Goal: Task Accomplishment & Management: Manage account settings

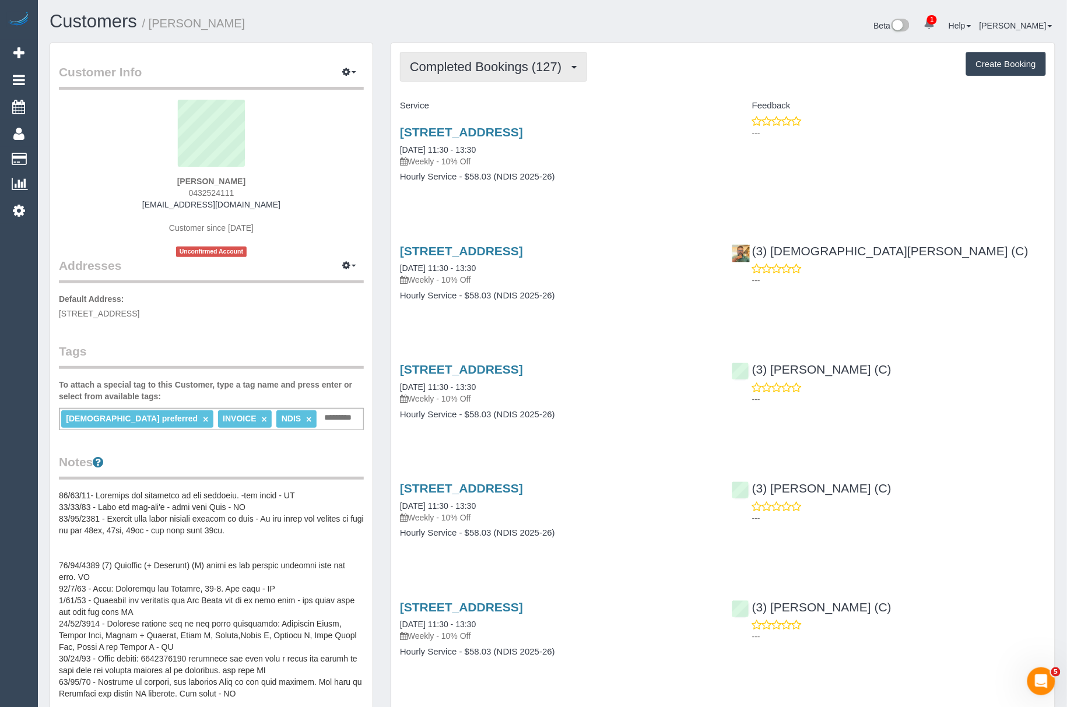
click at [435, 65] on span "Completed Bookings (127)" at bounding box center [488, 66] width 157 height 15
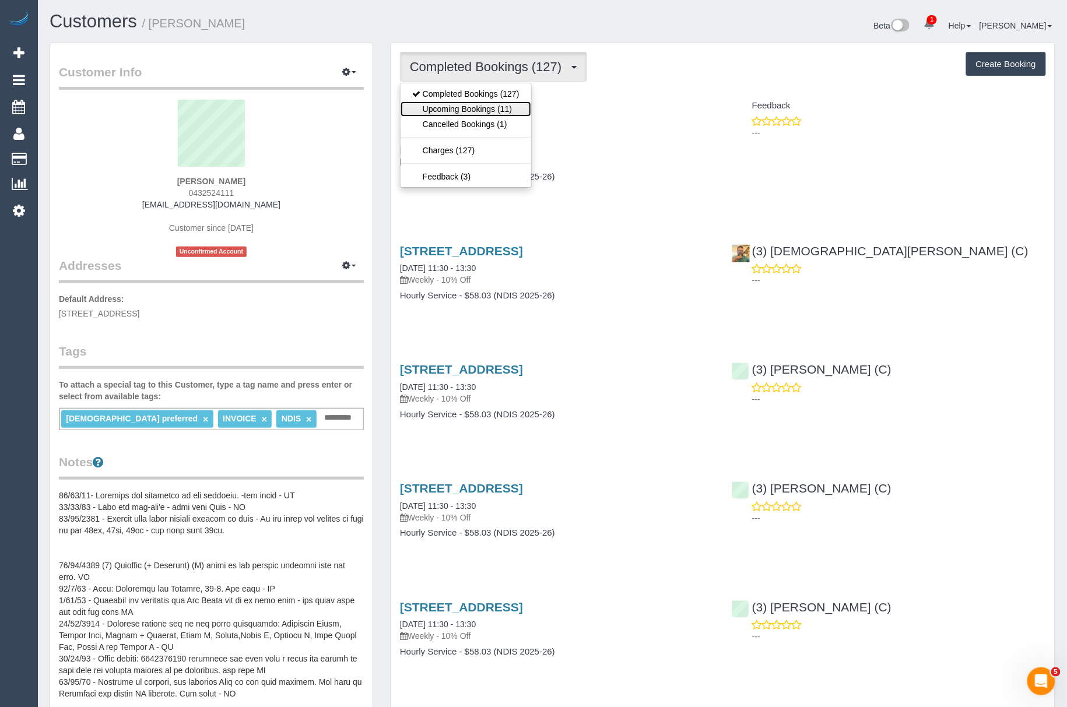
click at [434, 104] on link "Upcoming Bookings (11)" at bounding box center [466, 108] width 131 height 15
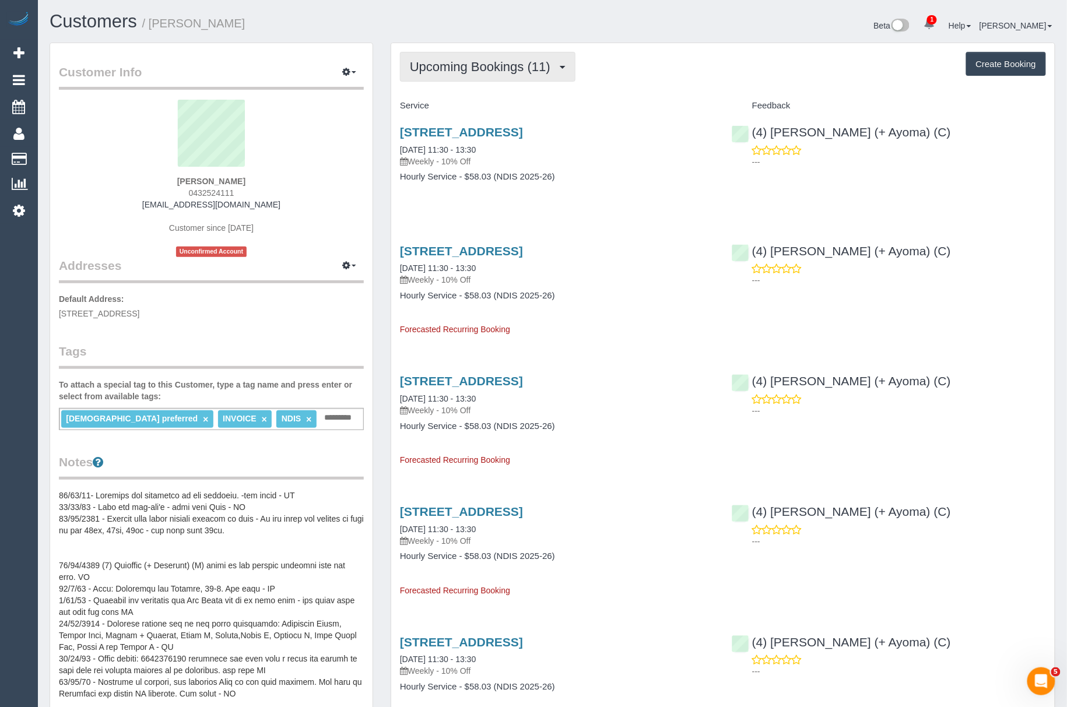
click at [437, 78] on button "Upcoming Bookings (11)" at bounding box center [487, 67] width 175 height 30
click at [435, 122] on link "Cancelled Bookings (1)" at bounding box center [466, 124] width 131 height 15
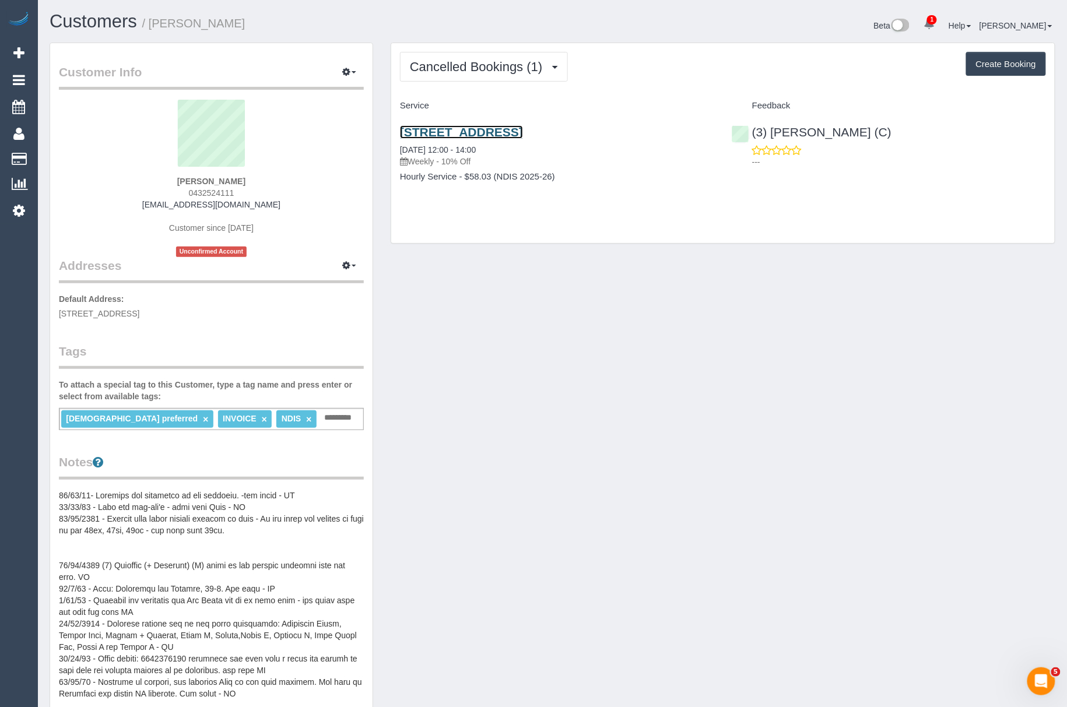
click at [443, 131] on link "[STREET_ADDRESS]" at bounding box center [461, 131] width 123 height 13
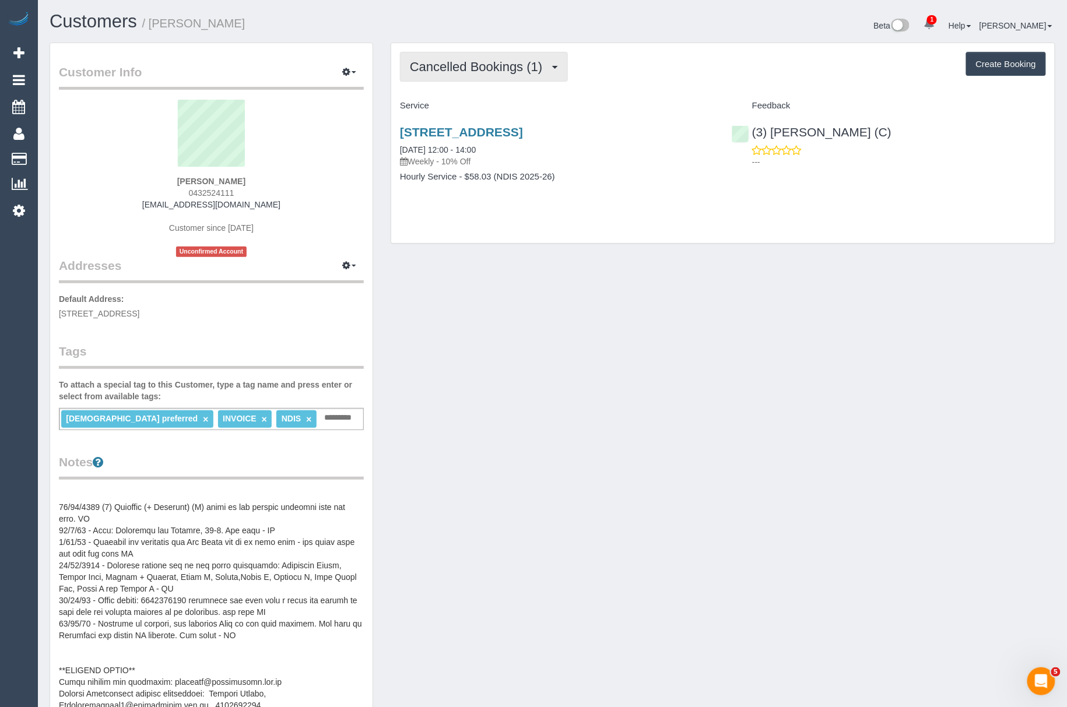
click at [426, 69] on span "Cancelled Bookings (1)" at bounding box center [479, 66] width 138 height 15
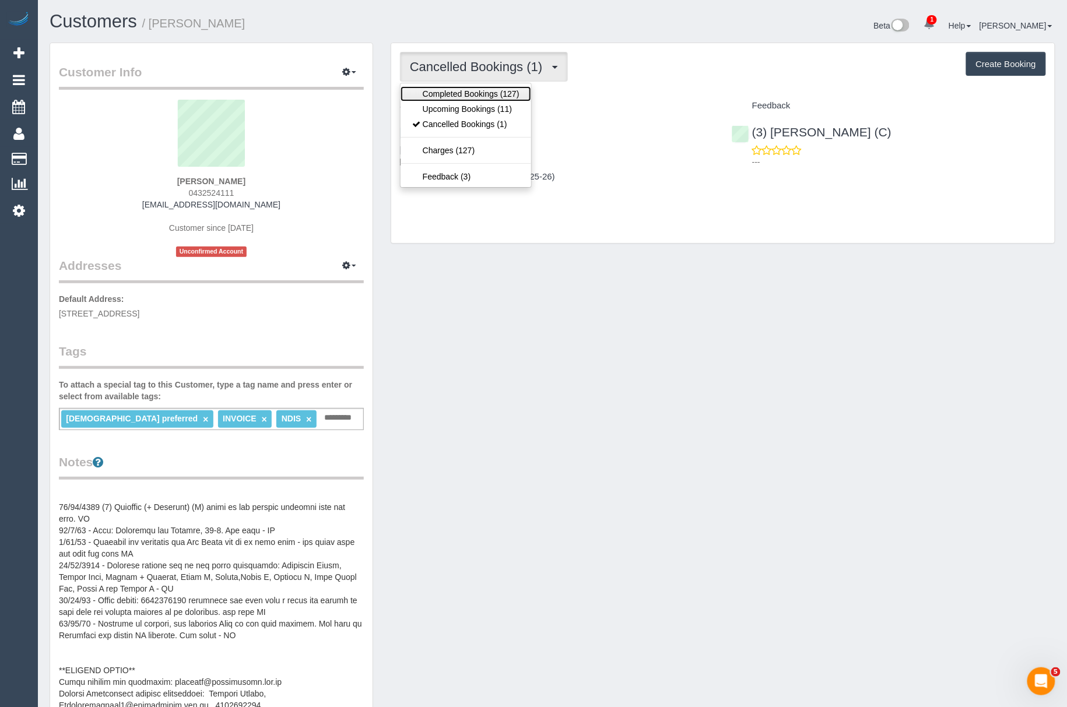
click at [441, 94] on link "Completed Bookings (127)" at bounding box center [466, 93] width 131 height 15
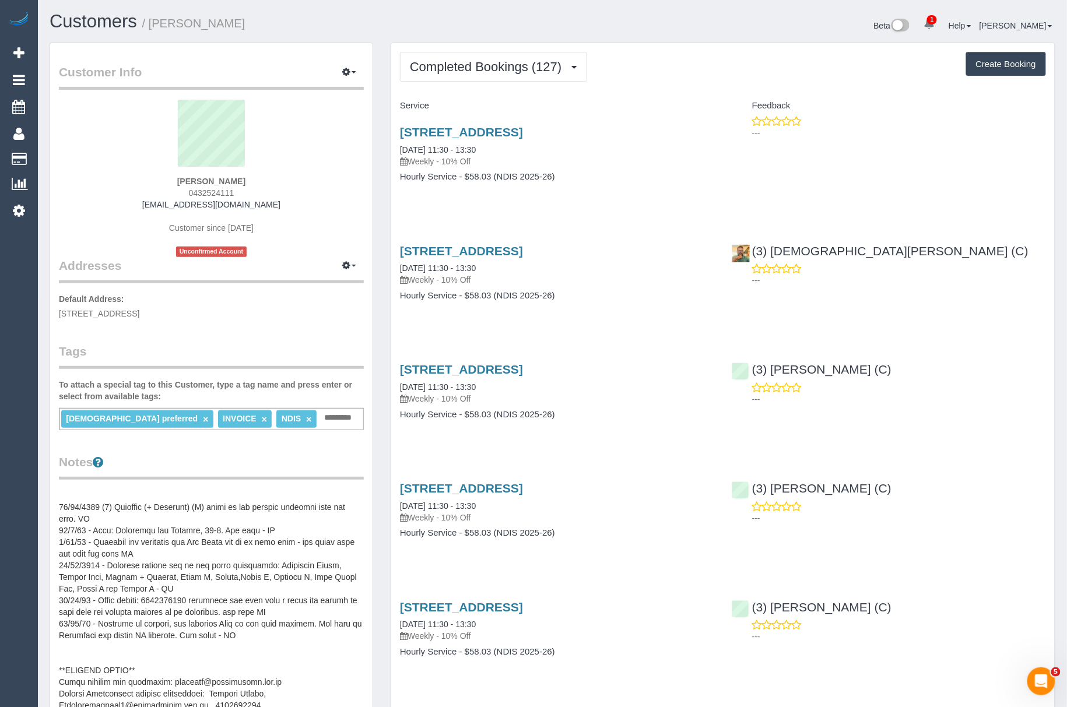
click at [450, 59] on span "Completed Bookings (127)" at bounding box center [488, 66] width 157 height 15
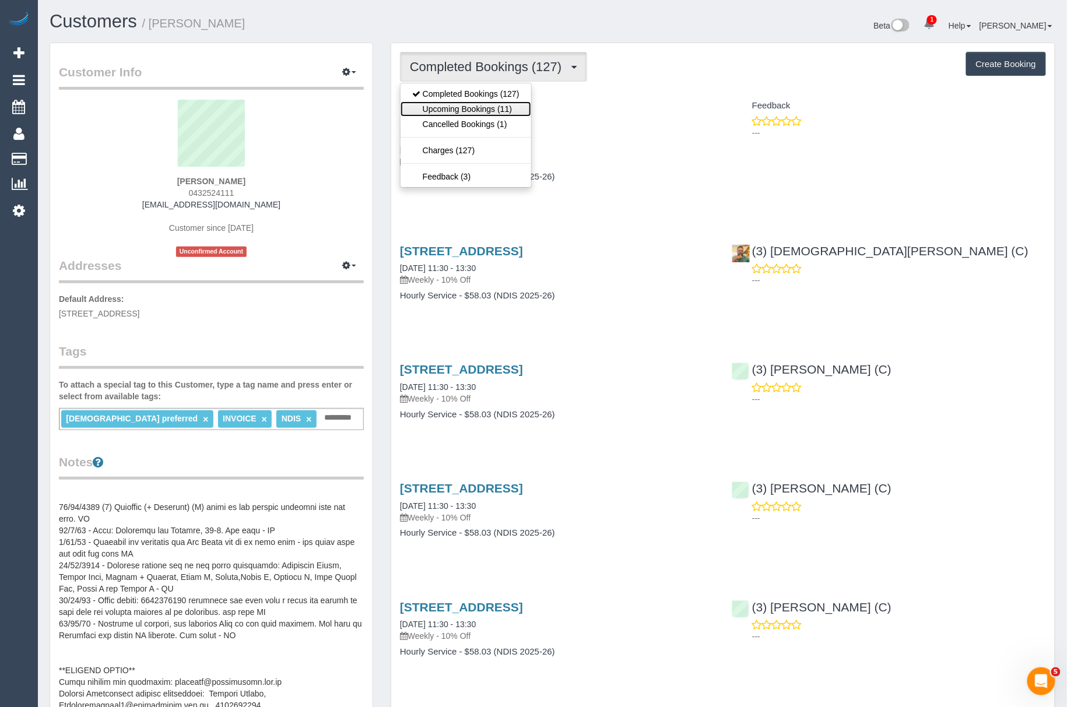
click at [441, 104] on link "Upcoming Bookings (11)" at bounding box center [466, 108] width 131 height 15
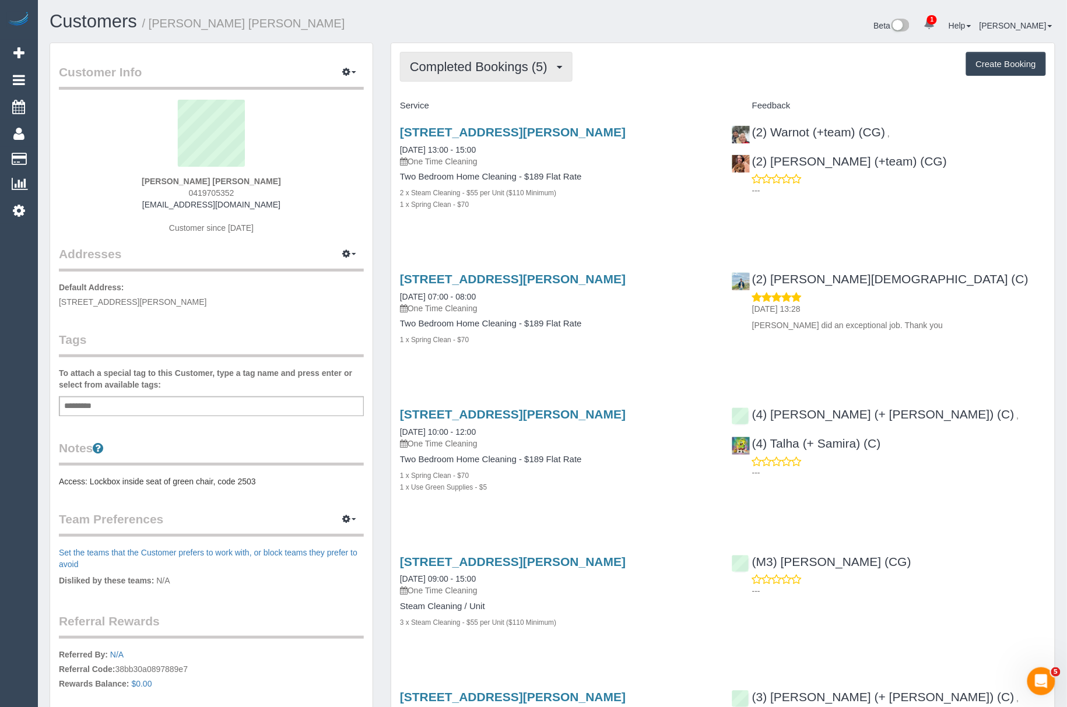
click at [455, 56] on button "Completed Bookings (5)" at bounding box center [486, 67] width 173 height 30
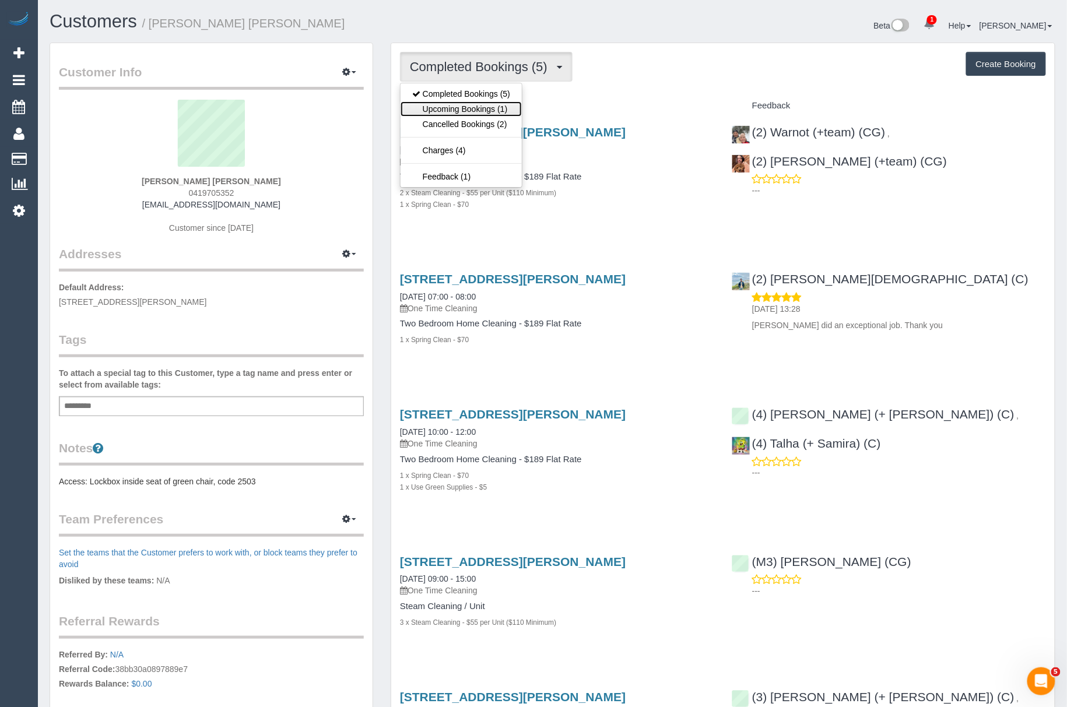
click at [452, 113] on link "Upcoming Bookings (1)" at bounding box center [461, 108] width 121 height 15
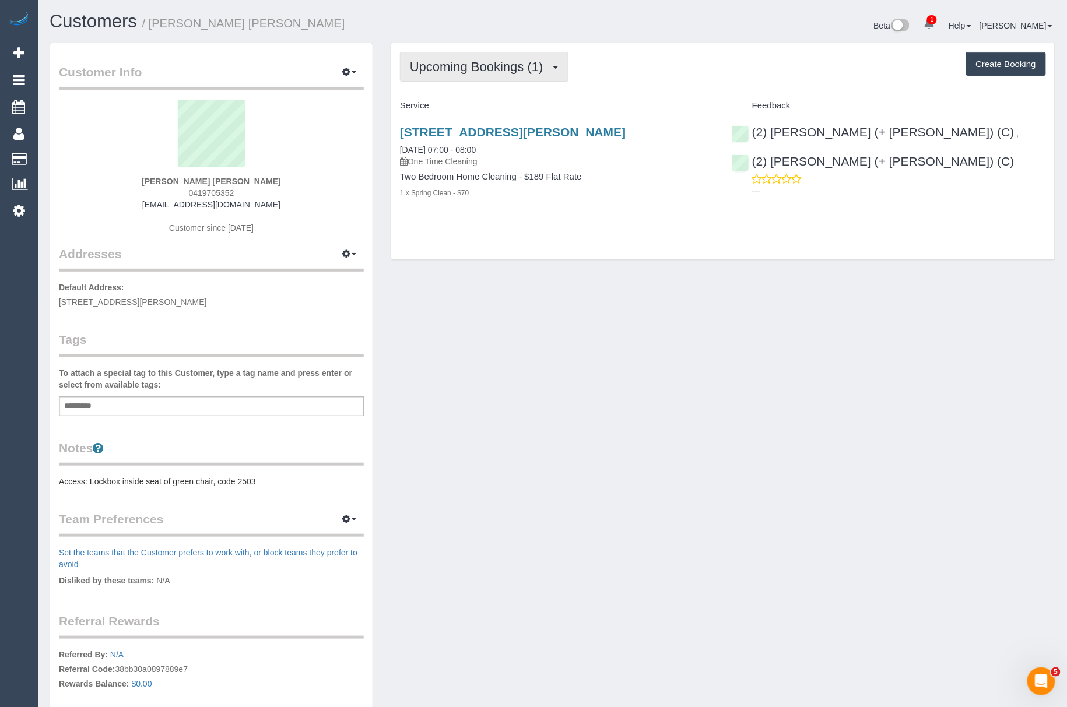
click at [454, 76] on button "Upcoming Bookings (1)" at bounding box center [484, 67] width 168 height 30
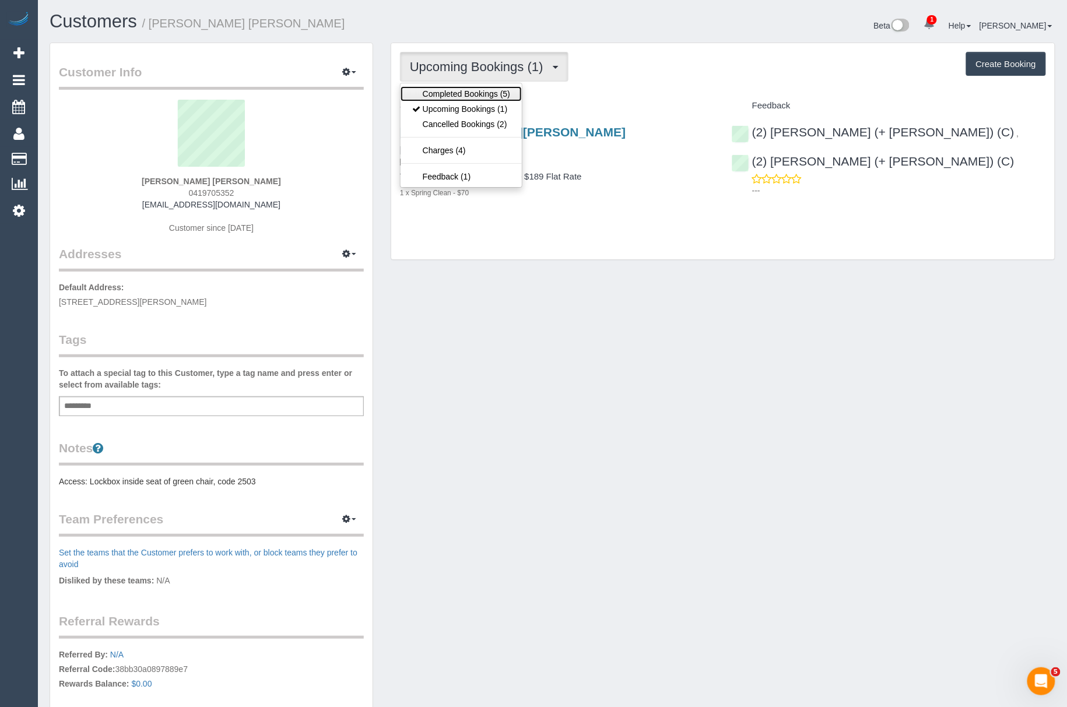
click at [454, 87] on link "Completed Bookings (5)" at bounding box center [461, 93] width 121 height 15
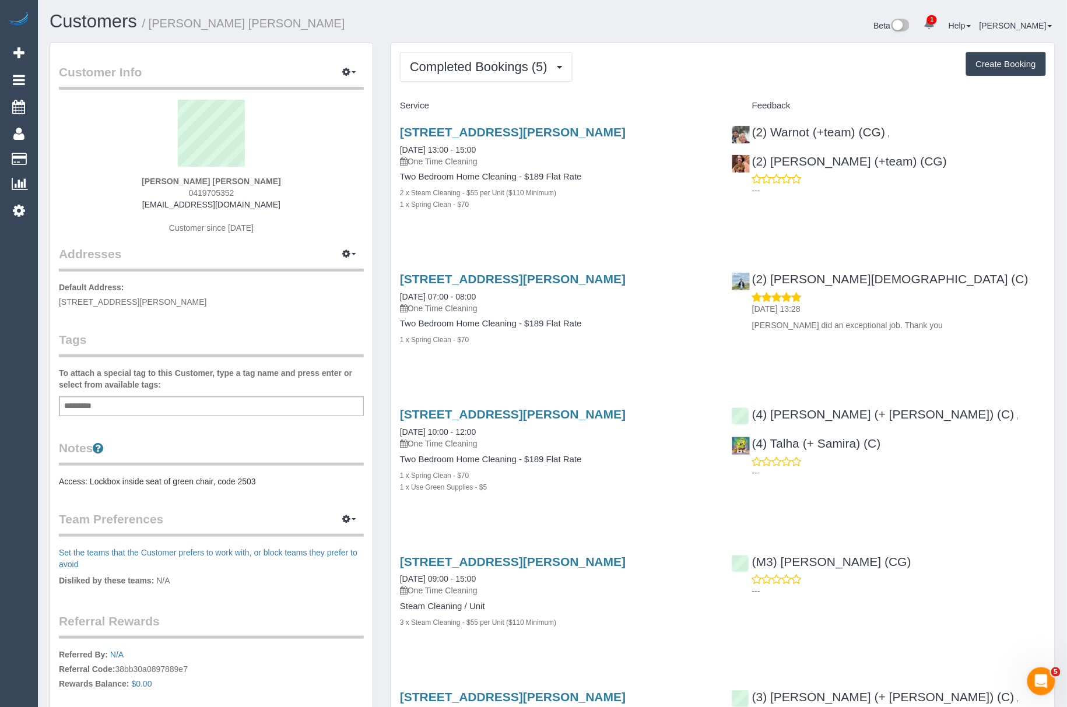
click at [208, 402] on div "Add a tag" at bounding box center [211, 406] width 305 height 20
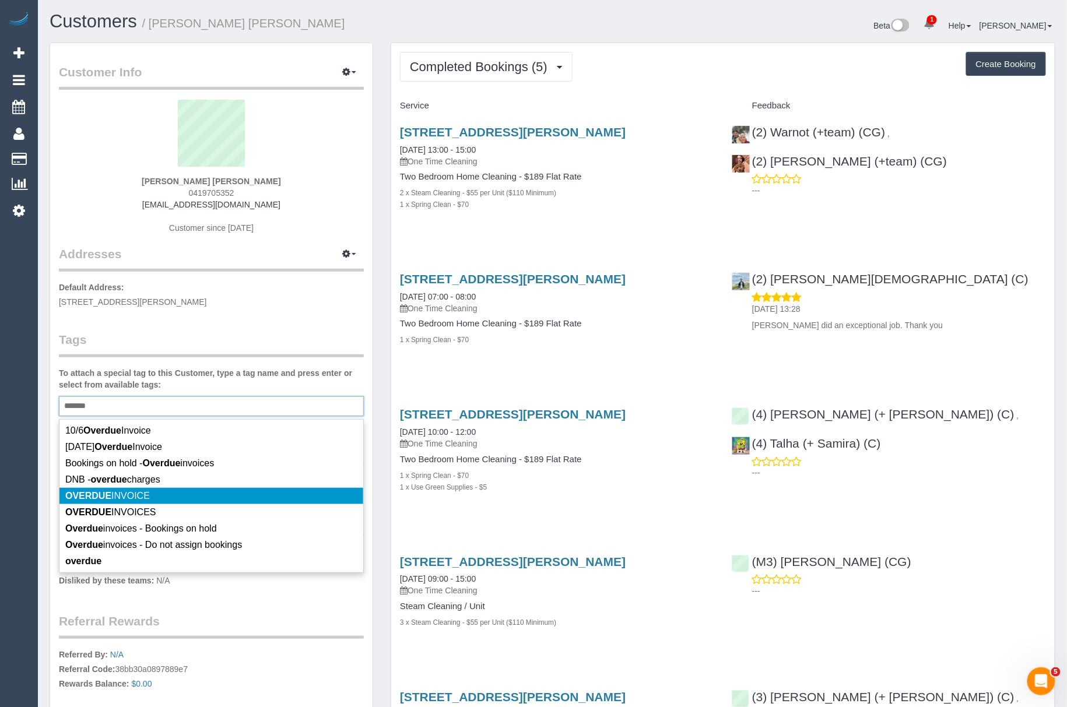
type input "*******"
click at [127, 500] on span "OVERDUE INVOICE" at bounding box center [107, 496] width 85 height 10
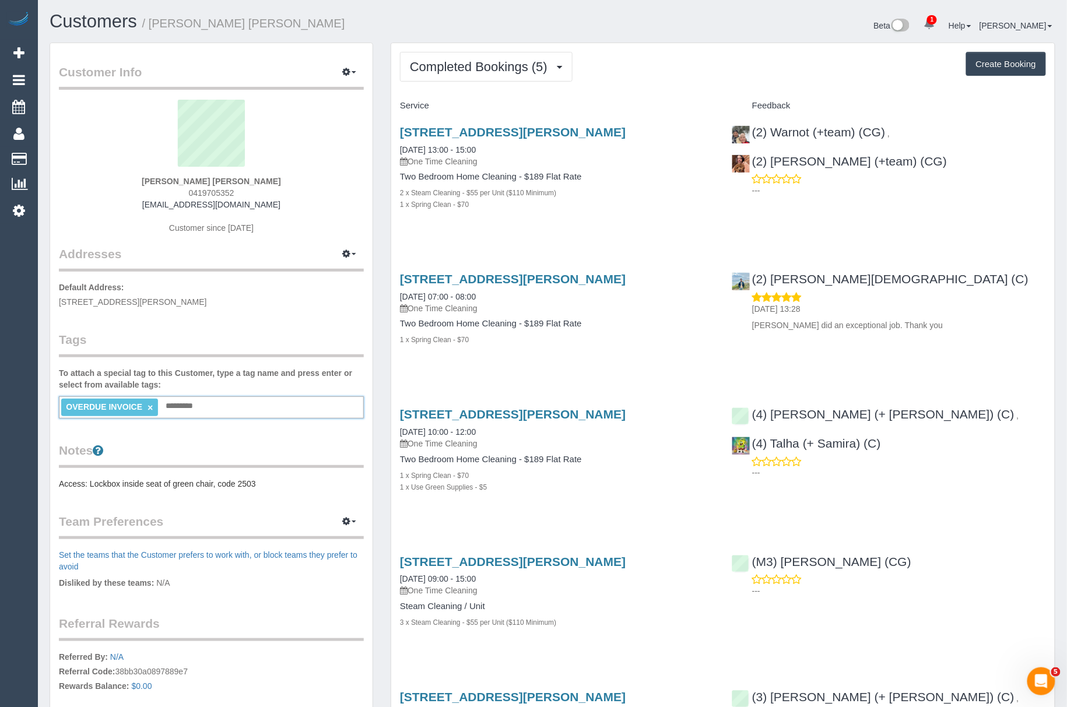
click at [71, 487] on pre "Access: Lockbox inside seat of green chair, code 2503" at bounding box center [211, 484] width 305 height 12
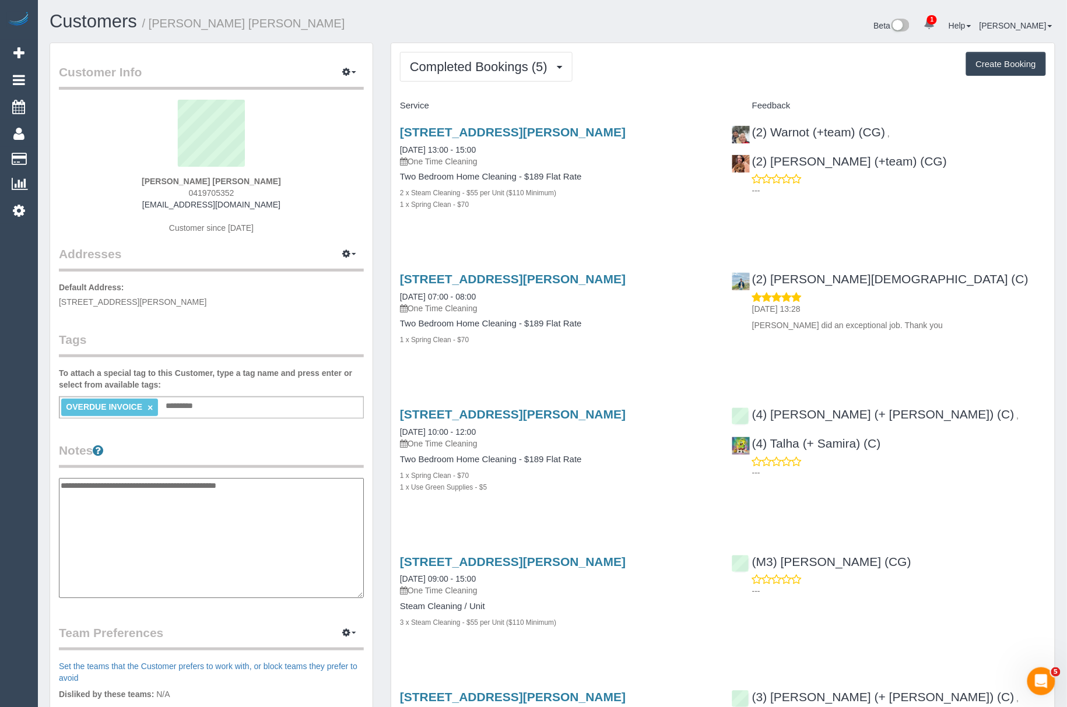
click at [61, 484] on textarea "**********" at bounding box center [211, 538] width 305 height 120
type textarea "**********"
